Goal: Navigation & Orientation: Find specific page/section

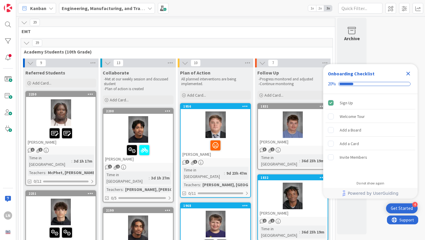
click at [111, 9] on b "Engineering, Manufacturing, and Transportation" at bounding box center [114, 8] width 104 height 6
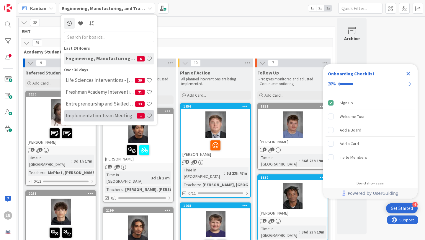
click at [95, 116] on h4 "Implementation Team Meeting - Career Themed" at bounding box center [101, 115] width 71 height 6
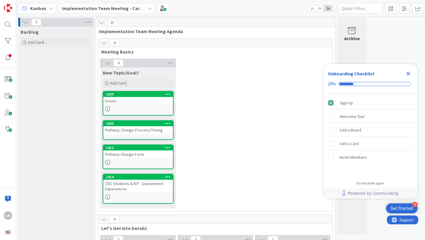
click at [410, 73] on icon "Close Checklist" at bounding box center [408, 73] width 7 height 7
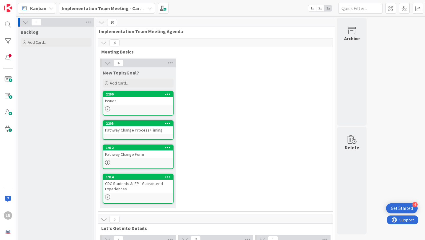
click at [138, 133] on div "Pathway Change Process/Timing" at bounding box center [138, 130] width 70 height 8
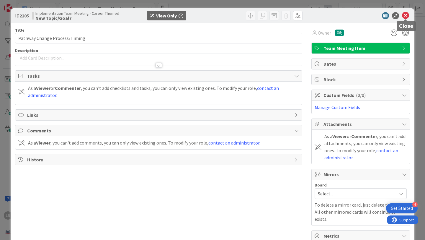
click at [406, 16] on icon at bounding box center [405, 15] width 7 height 7
